Goal: Navigation & Orientation: Find specific page/section

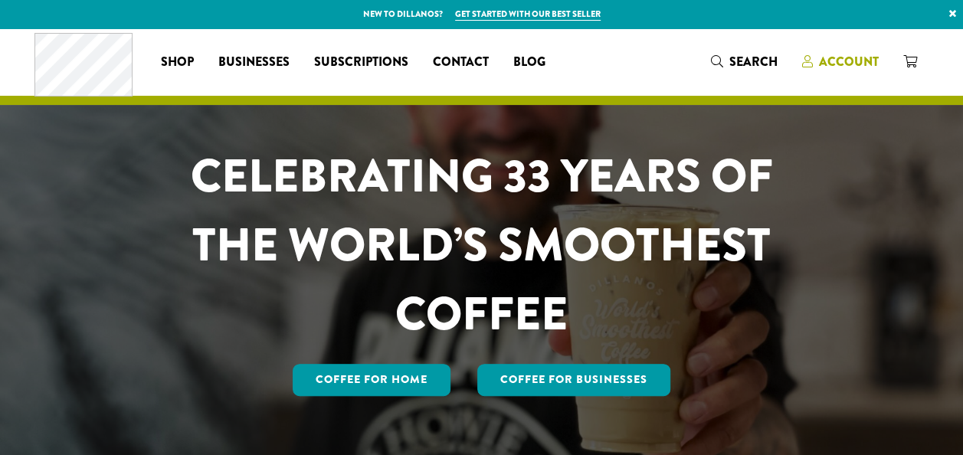
click at [839, 57] on span "Account" at bounding box center [849, 62] width 60 height 18
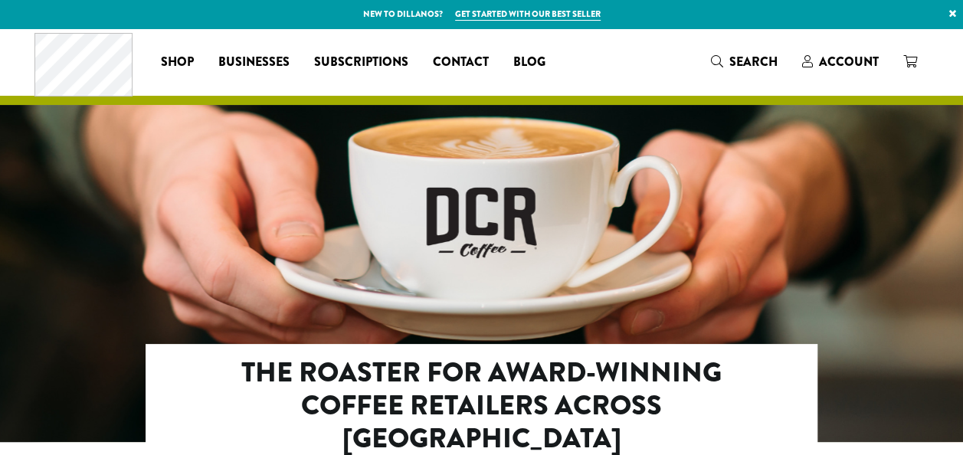
click at [264, 60] on span "Businesses" at bounding box center [253, 62] width 71 height 19
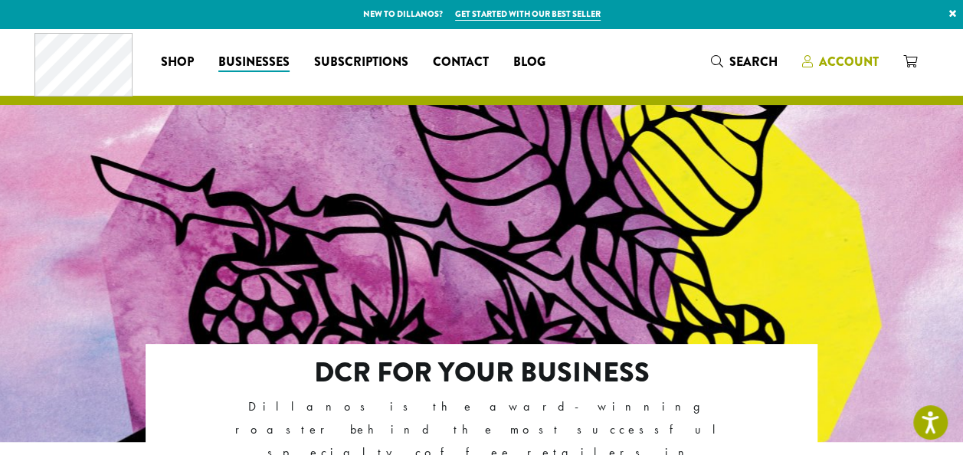
click at [836, 58] on span "Account" at bounding box center [849, 62] width 60 height 18
